Goal: Find specific page/section: Find specific page/section

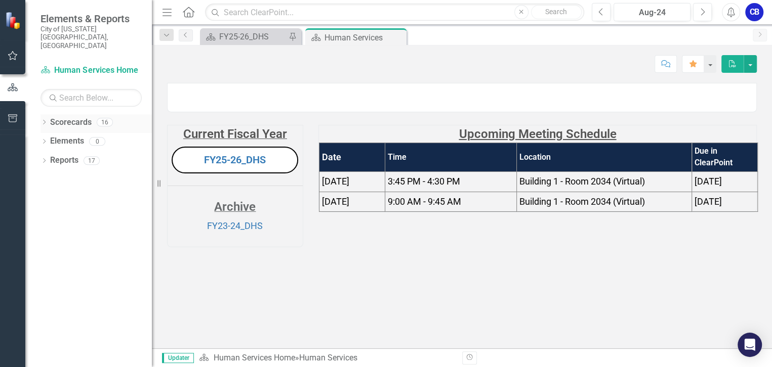
click at [43, 120] on icon "Dropdown" at bounding box center [43, 123] width 7 height 6
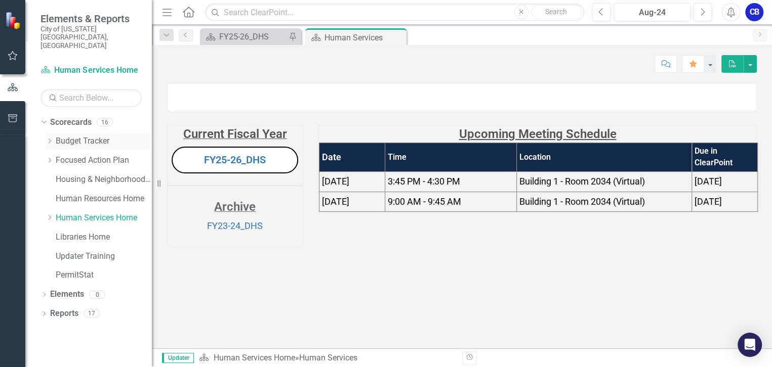
click at [48, 138] on icon "Dropdown" at bounding box center [50, 141] width 8 height 6
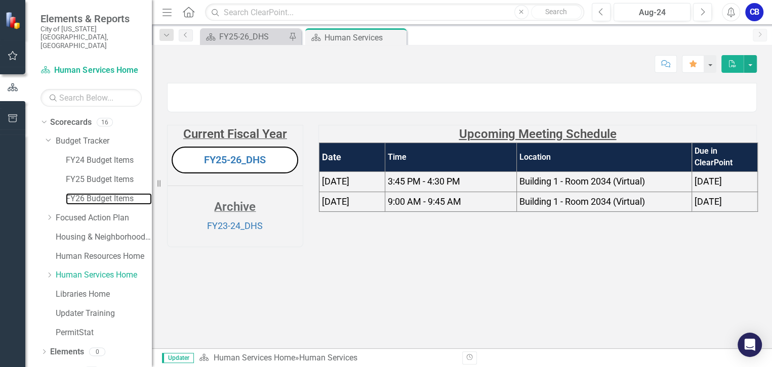
drag, startPoint x: 112, startPoint y: 182, endPoint x: 57, endPoint y: 176, distance: 55.5
click at [112, 193] on link "FY26 Budget Items" at bounding box center [109, 199] width 86 height 12
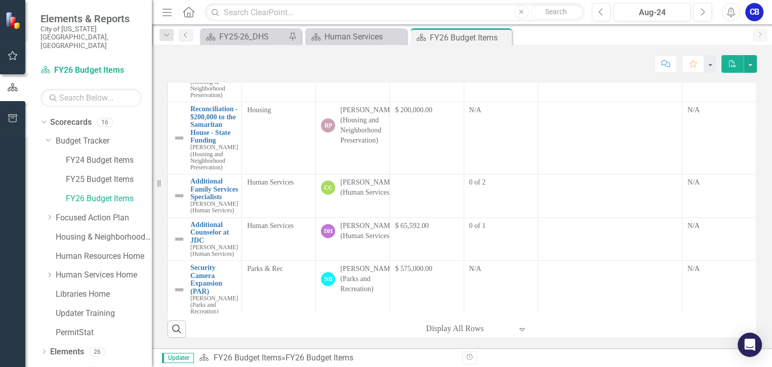
scroll to position [414, 0]
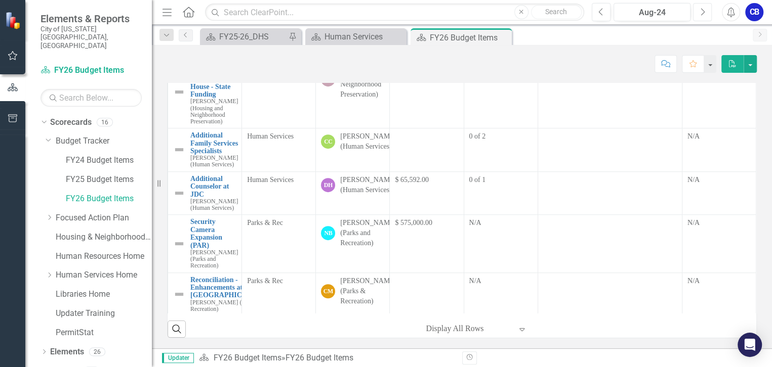
click at [701, 17] on button "Next" at bounding box center [702, 12] width 19 height 18
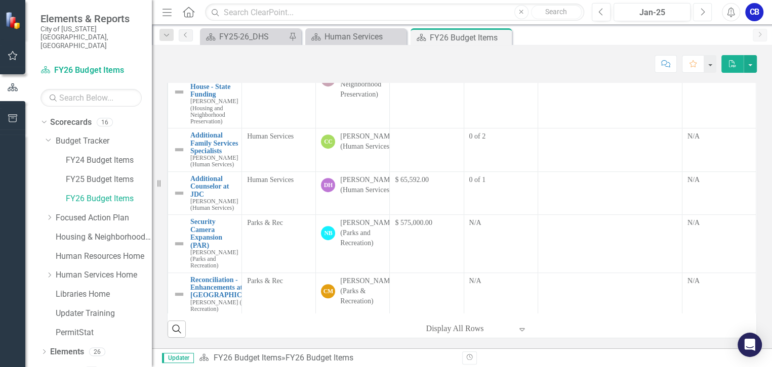
click at [701, 17] on button "Next" at bounding box center [702, 12] width 19 height 18
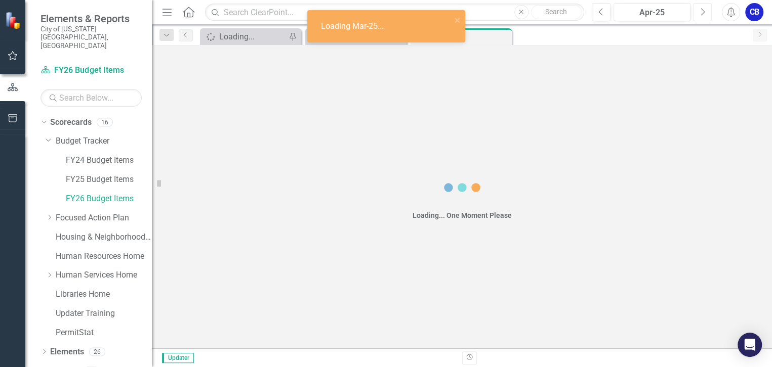
click at [701, 17] on button "Next" at bounding box center [702, 12] width 19 height 18
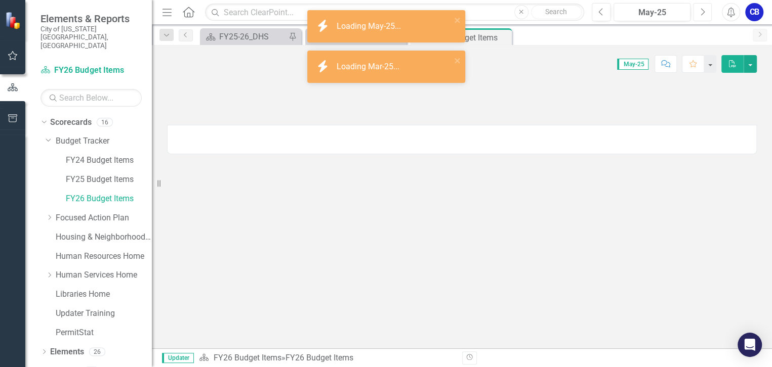
click at [701, 17] on button "Next" at bounding box center [702, 12] width 19 height 18
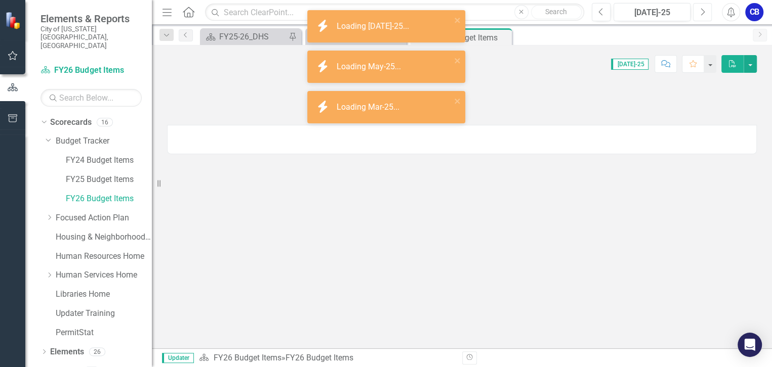
click at [705, 15] on button "Next" at bounding box center [702, 12] width 19 height 18
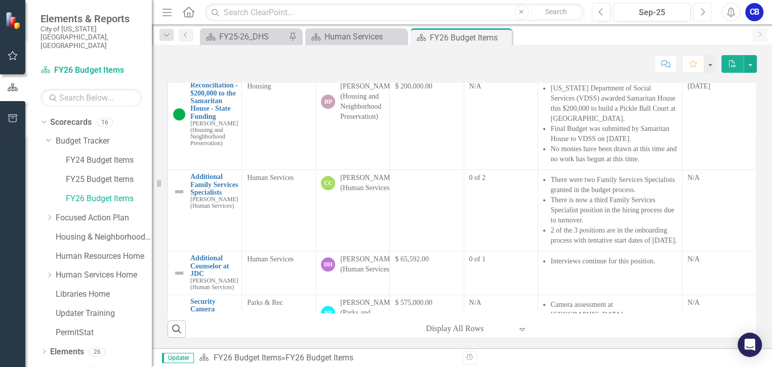
scroll to position [690, 0]
